Goal: Task Accomplishment & Management: Complete application form

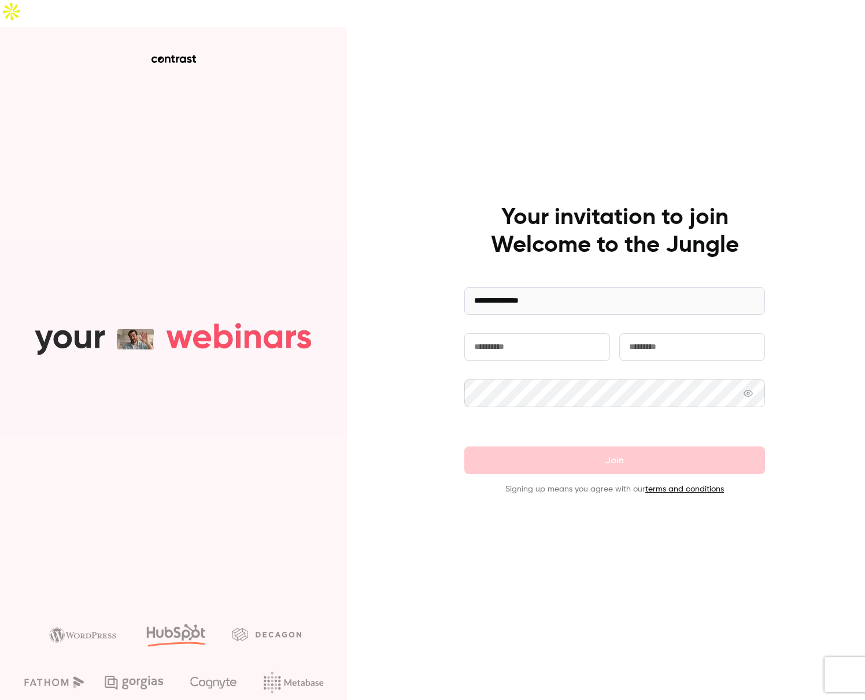
click at [532, 333] on input "text" at bounding box center [537, 347] width 146 height 28
type input "****"
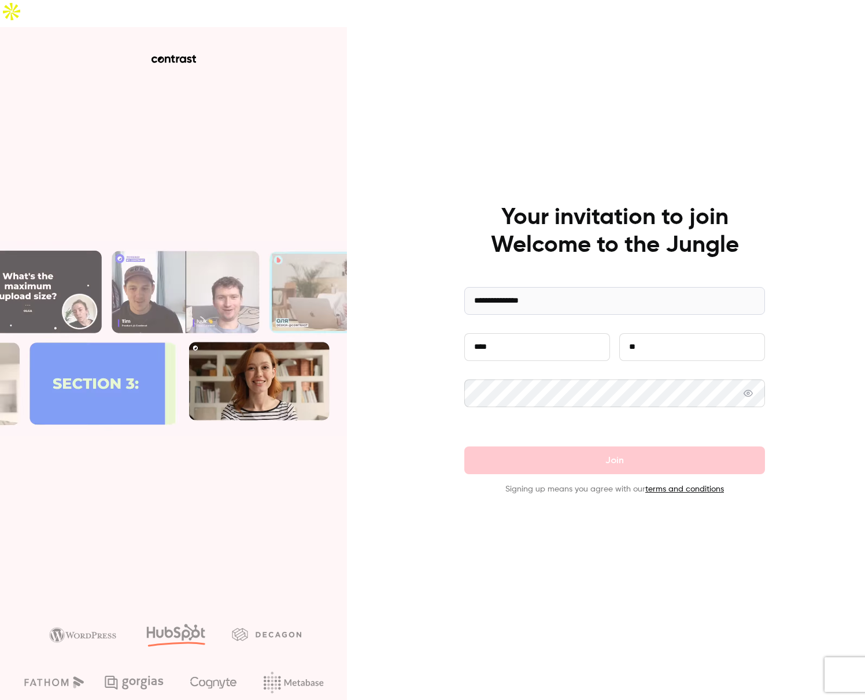
type input "**"
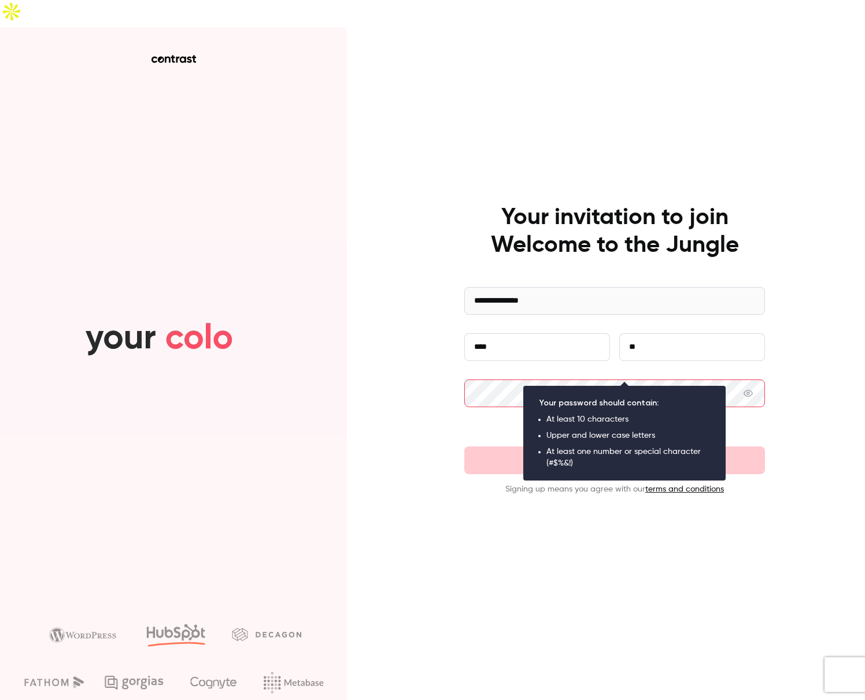
click at [752, 380] on span at bounding box center [747, 394] width 9 height 28
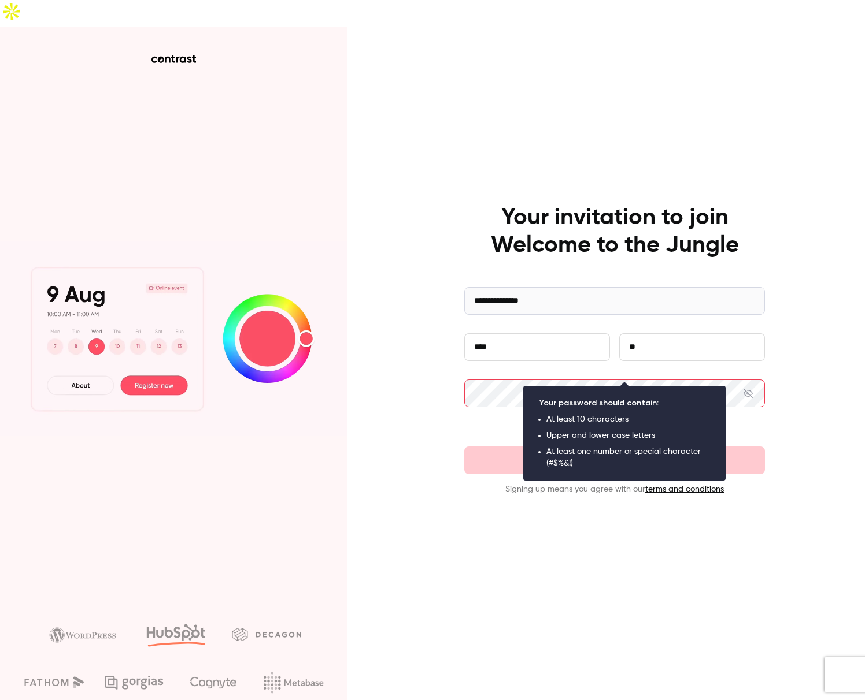
click at [752, 389] on icon at bounding box center [747, 393] width 9 height 9
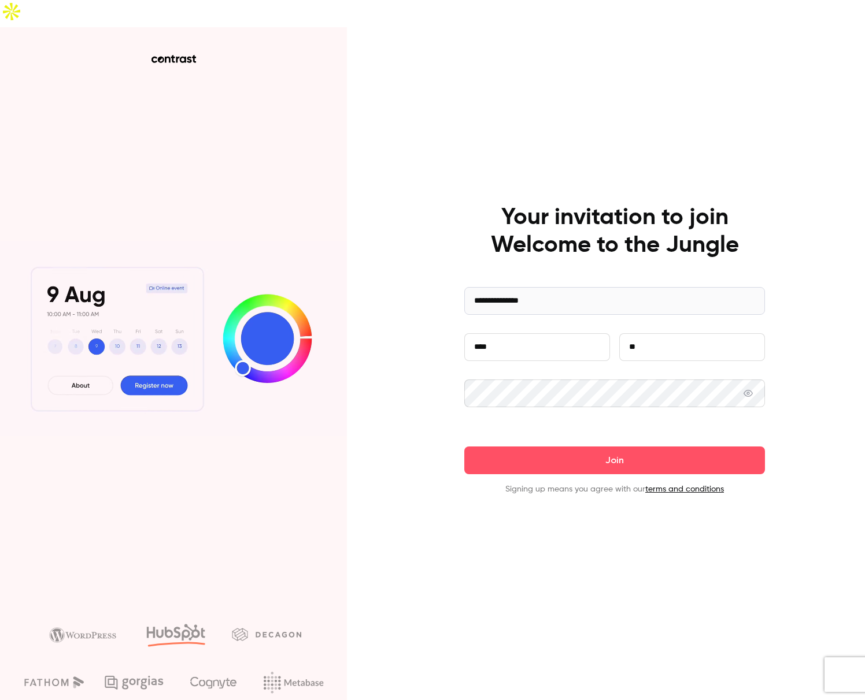
click at [752, 390] on icon at bounding box center [747, 393] width 9 height 7
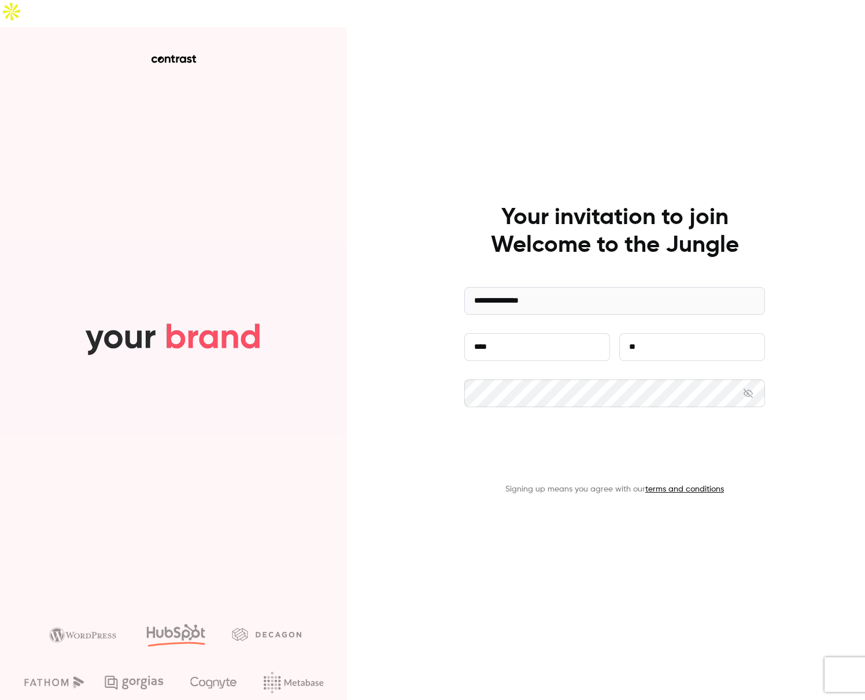
click at [604, 447] on button "Join" at bounding box center [614, 461] width 300 height 28
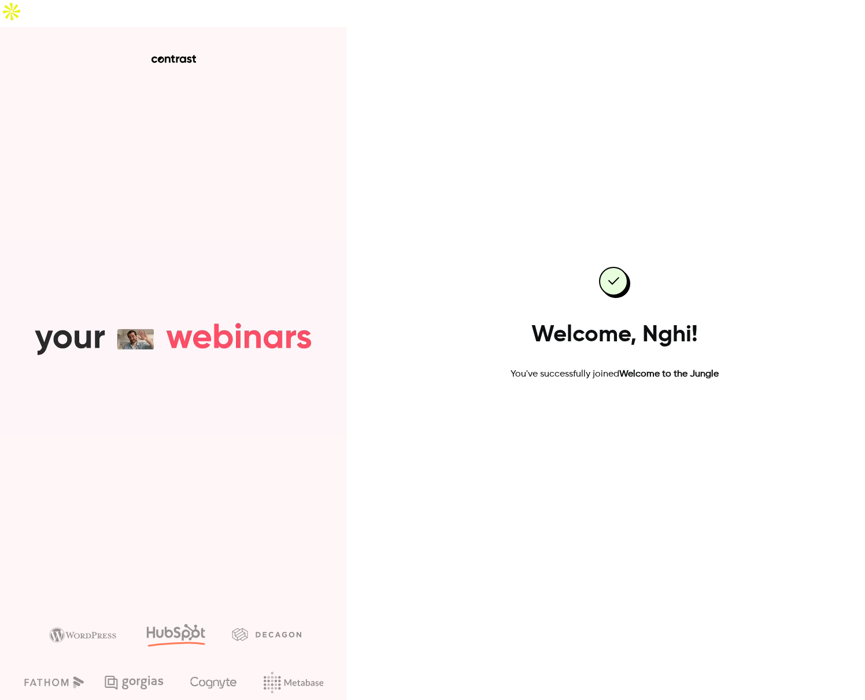
click at [614, 405] on link "Go to dashboard" at bounding box center [614, 419] width 98 height 28
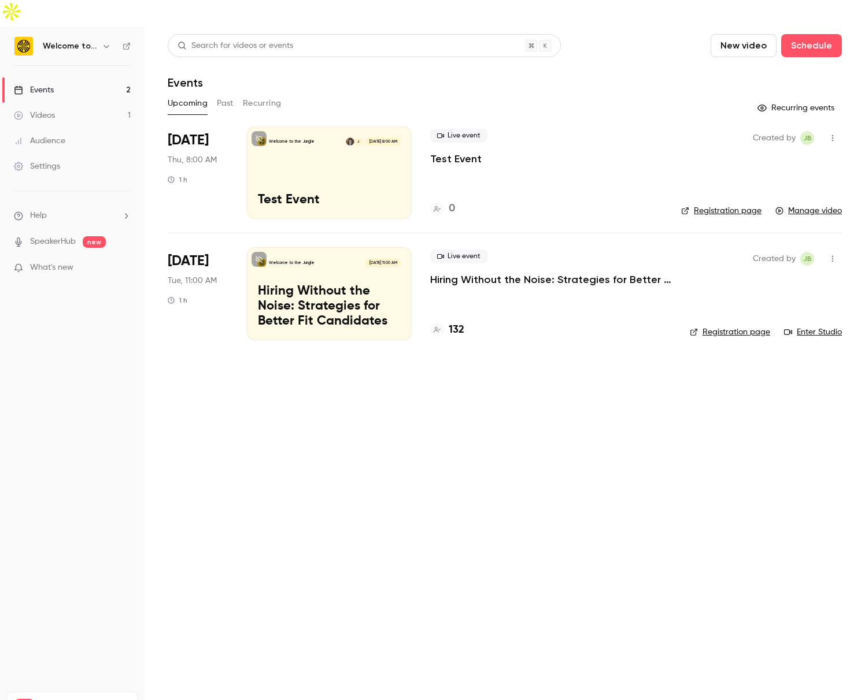
click at [40, 36] on div "Welcome to the Jungle" at bounding box center [72, 46] width 117 height 20
click at [16, 37] on img at bounding box center [23, 46] width 18 height 18
click at [31, 37] on img at bounding box center [23, 46] width 18 height 18
click at [418, 496] on main "Search for videos or events New video Schedule Events Upcoming Past Recurring R…" at bounding box center [504, 377] width 720 height 700
